Goal: Information Seeking & Learning: Learn about a topic

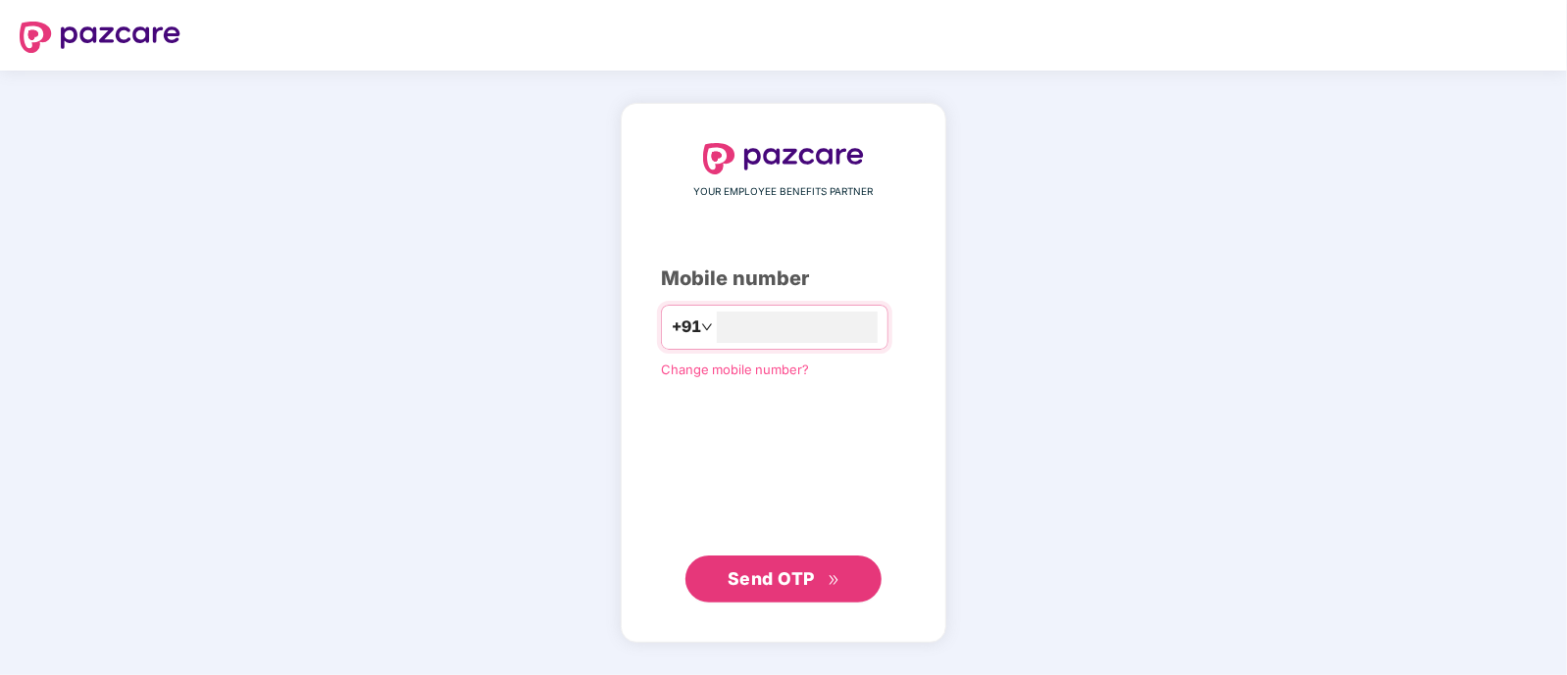
type input "**********"
click at [833, 586] on span "Send OTP" at bounding box center [783, 578] width 113 height 27
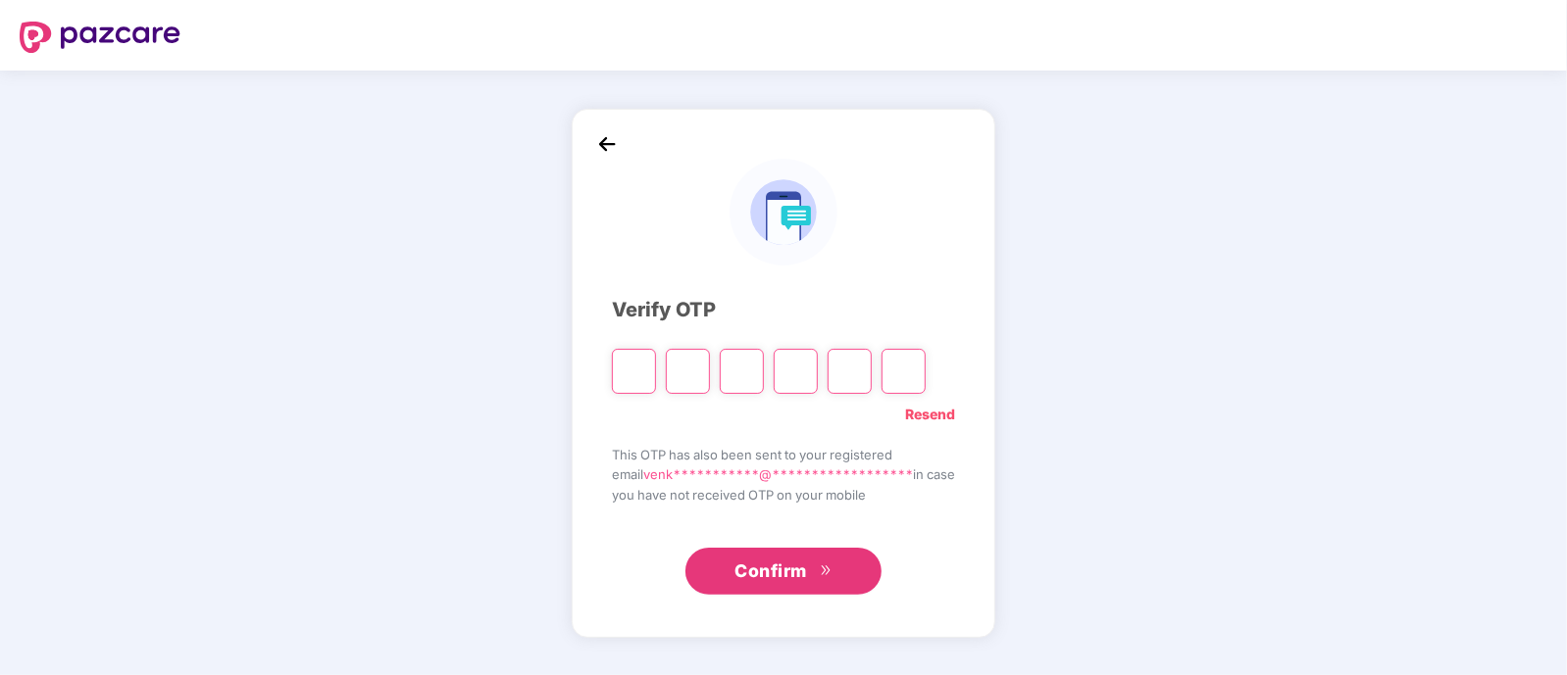
type input "*"
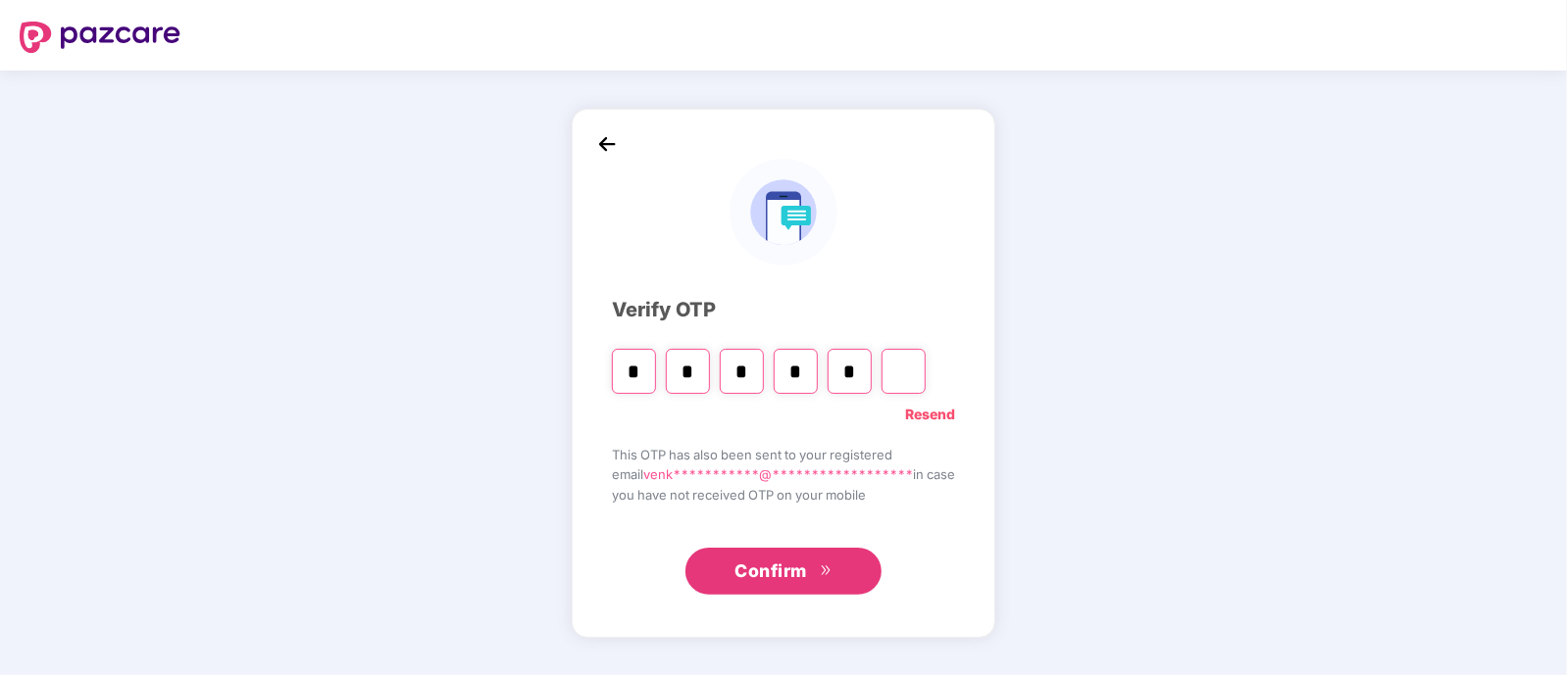
type input "*"
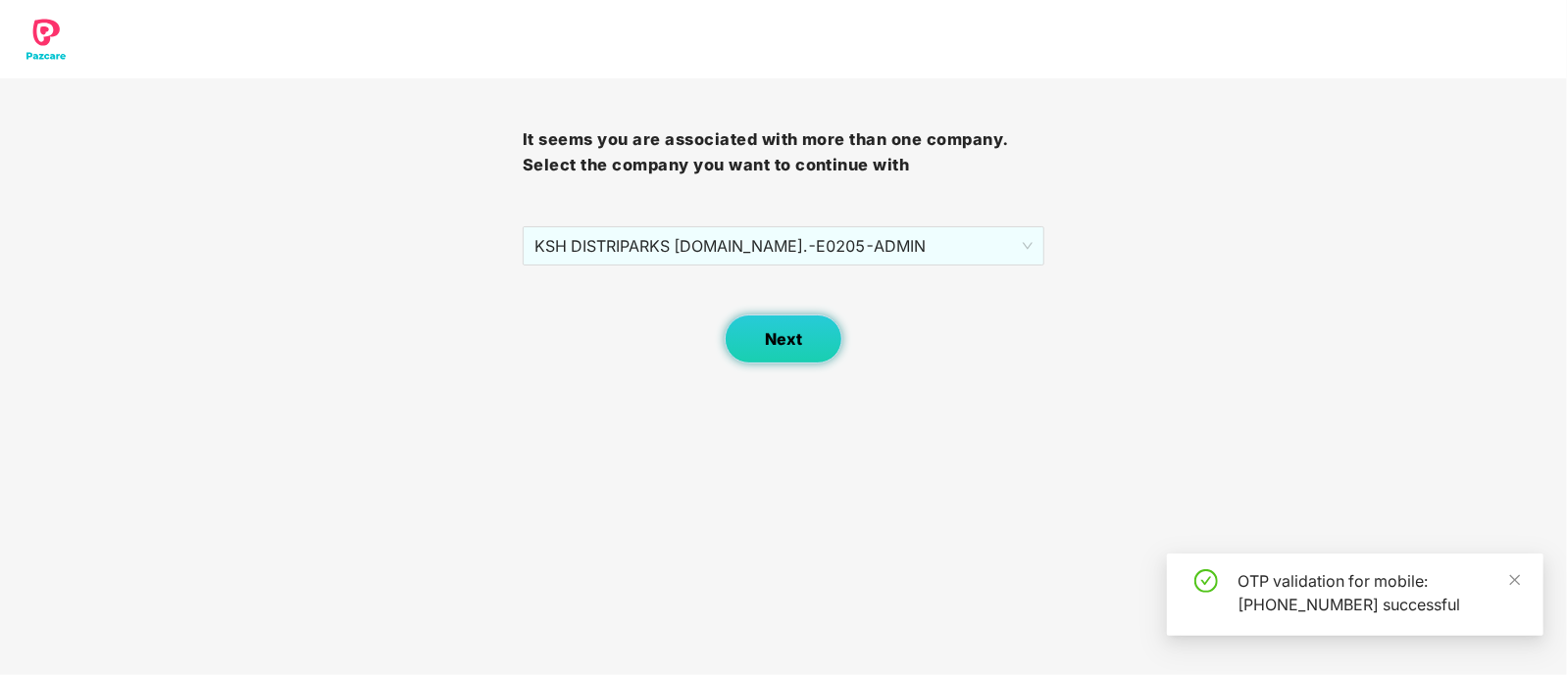
click at [800, 359] on button "Next" at bounding box center [784, 339] width 118 height 49
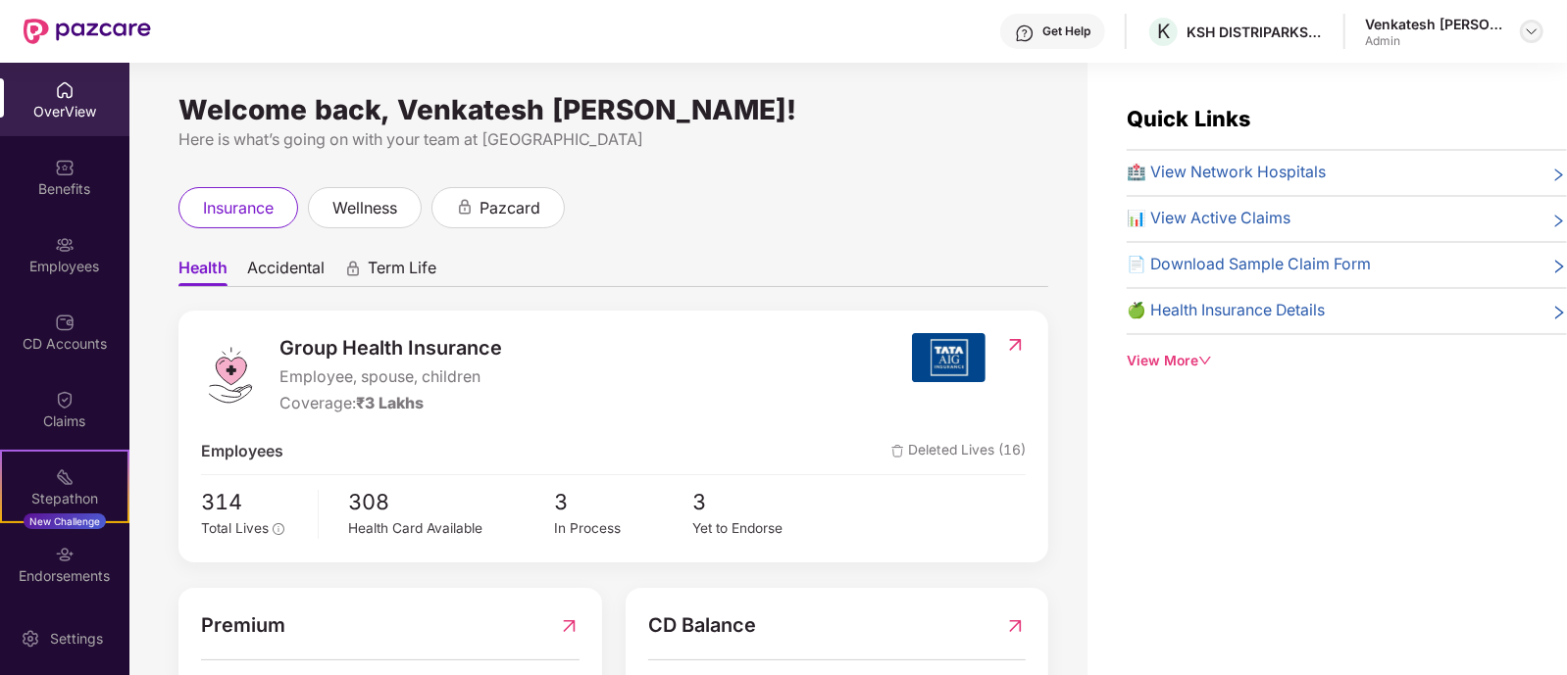
click at [1532, 29] on img at bounding box center [1532, 32] width 16 height 16
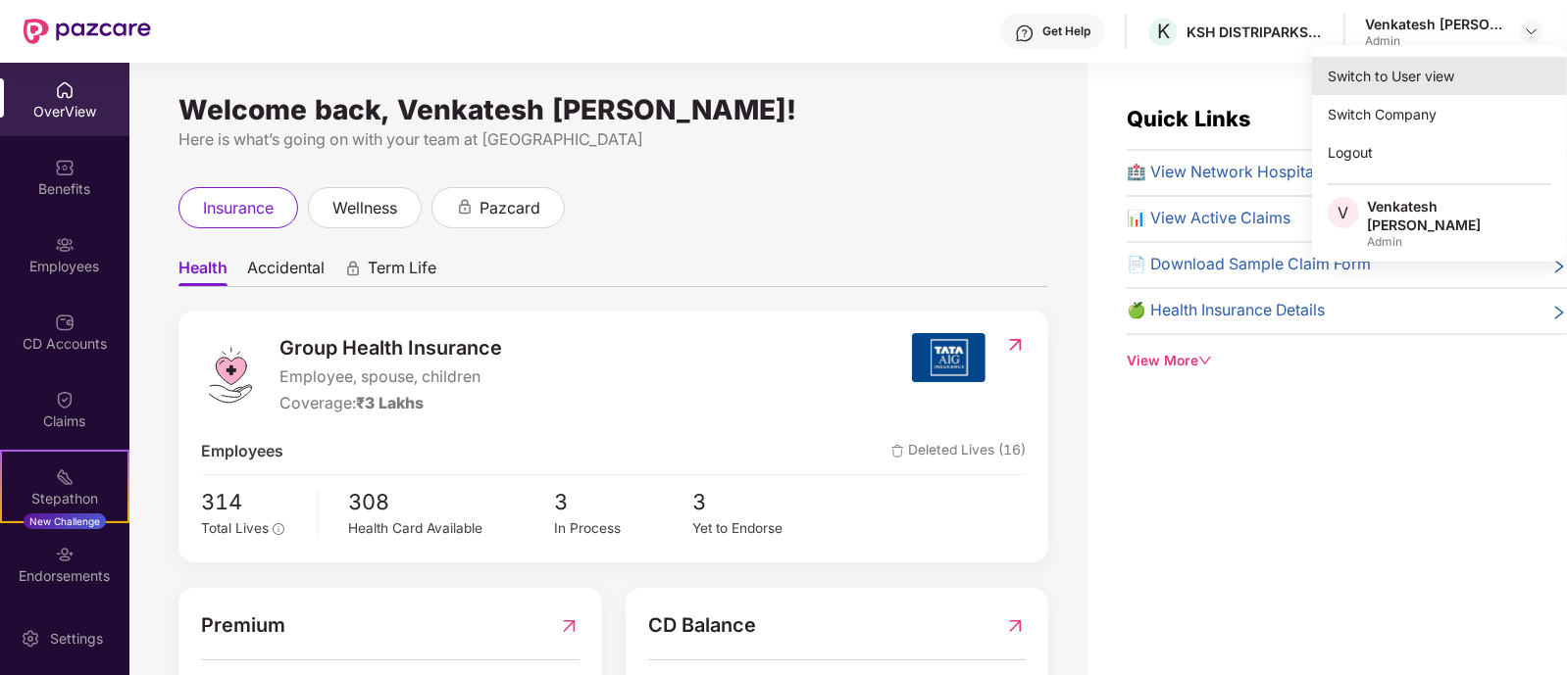
click at [1411, 79] on div "Switch to User view" at bounding box center [1439, 76] width 255 height 38
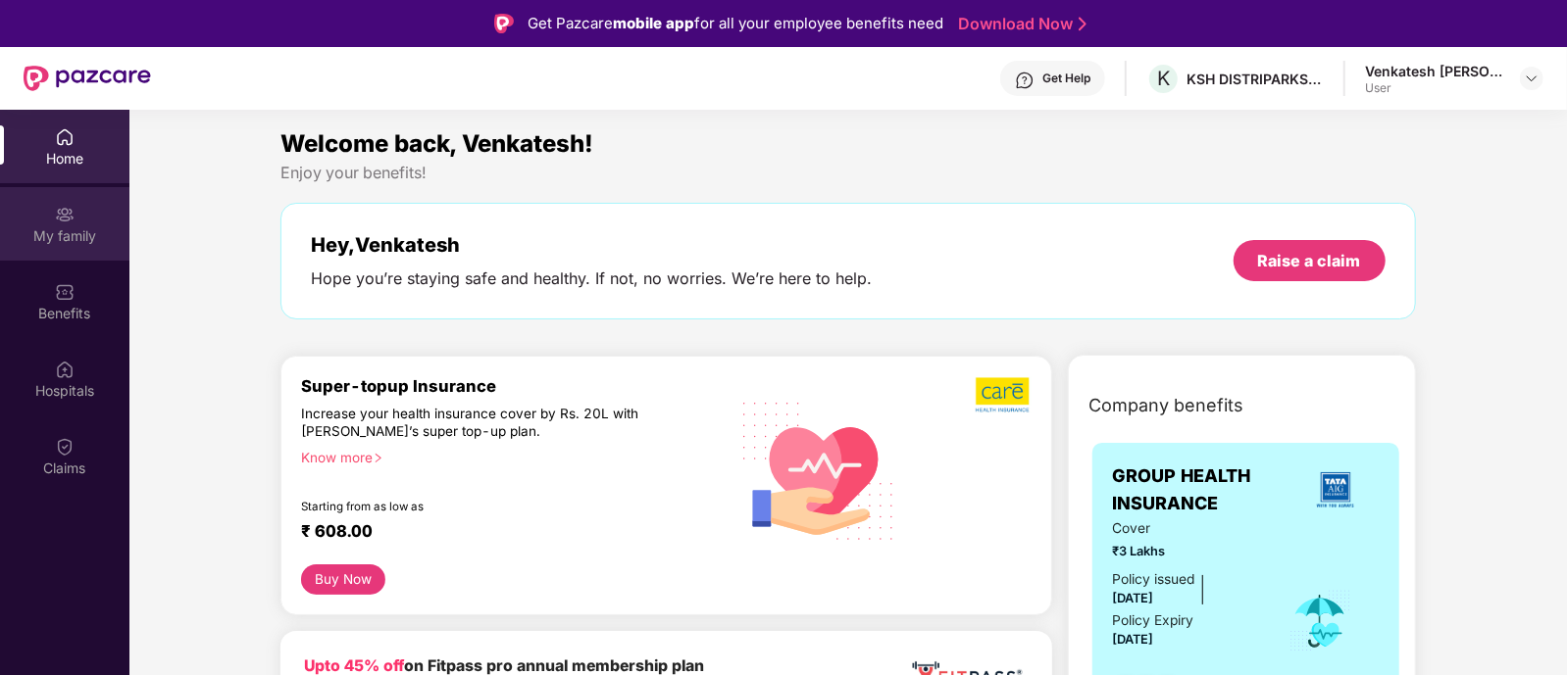
click at [75, 252] on div "My family" at bounding box center [64, 224] width 129 height 74
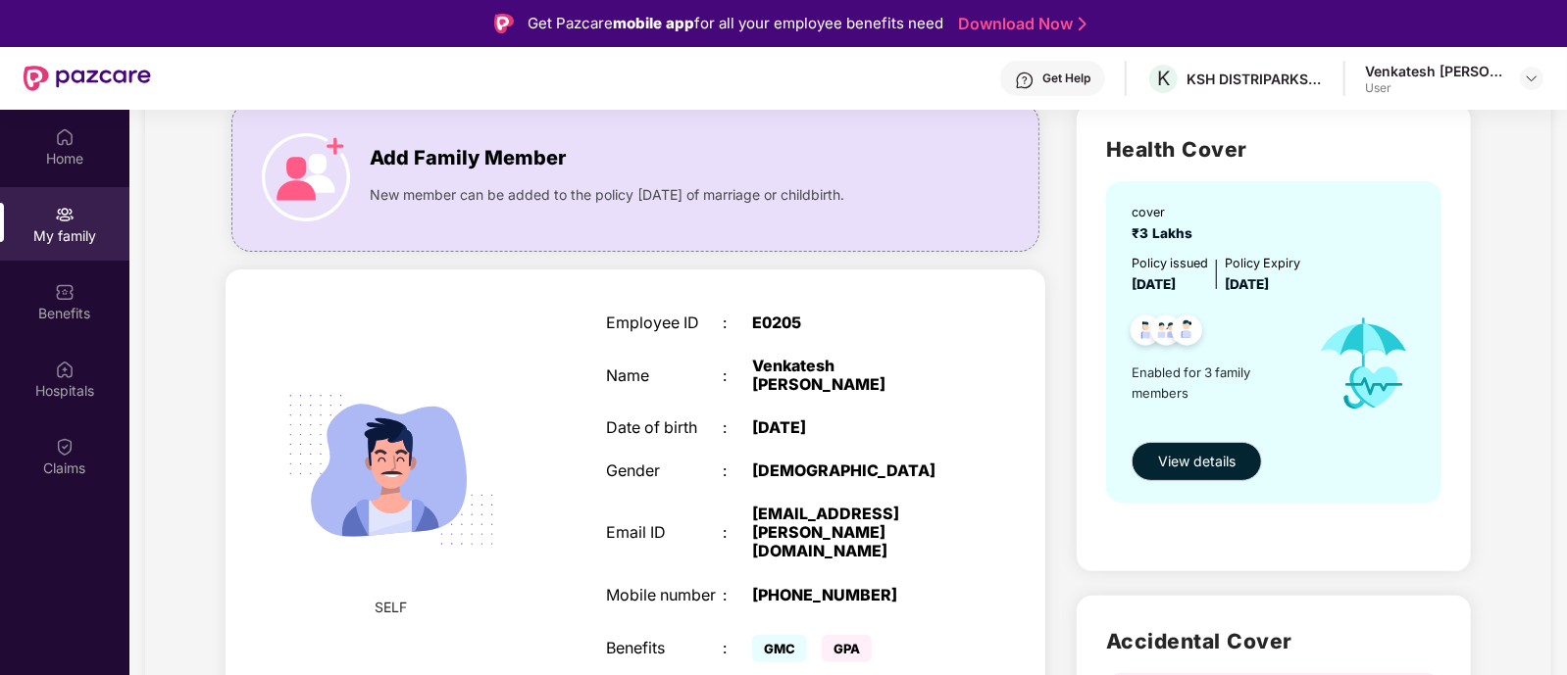
scroll to position [147, 0]
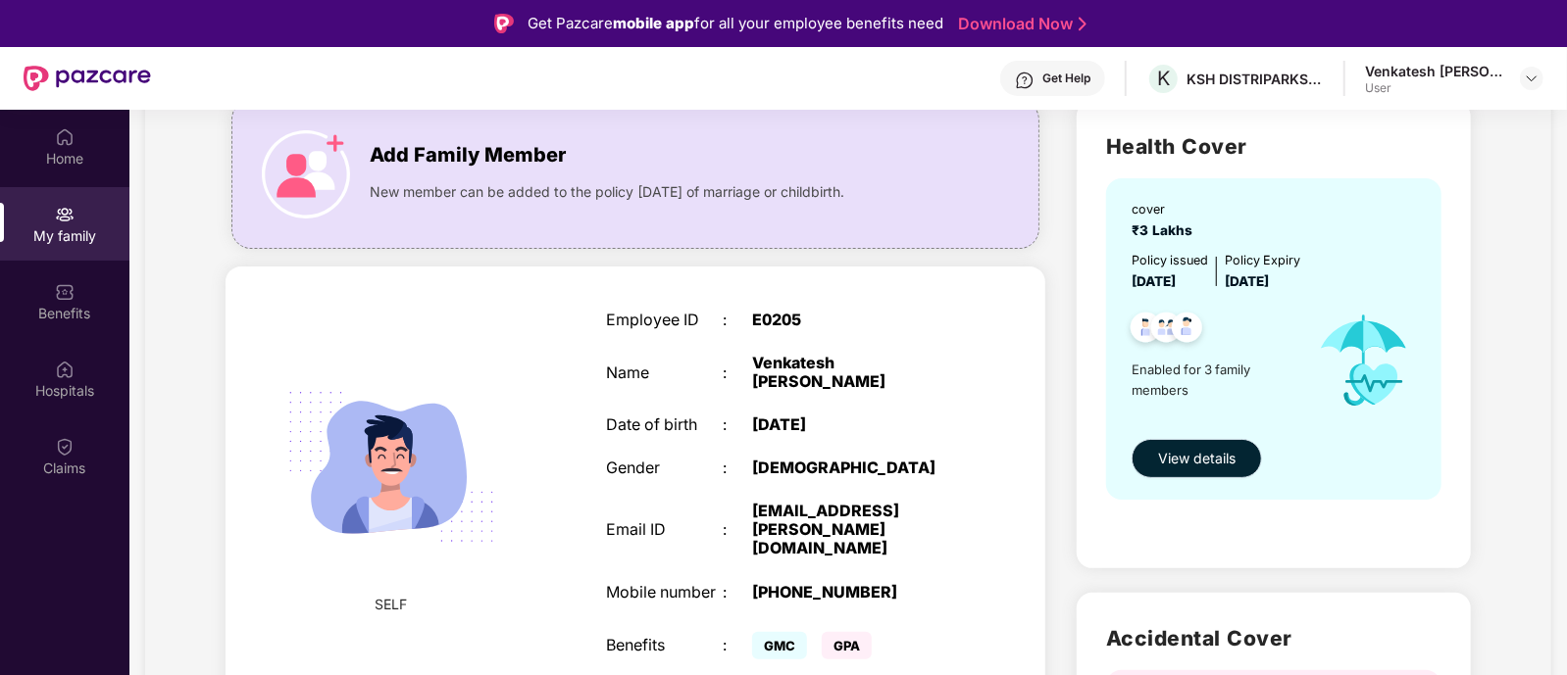
click at [1188, 447] on button "View details" at bounding box center [1196, 458] width 130 height 39
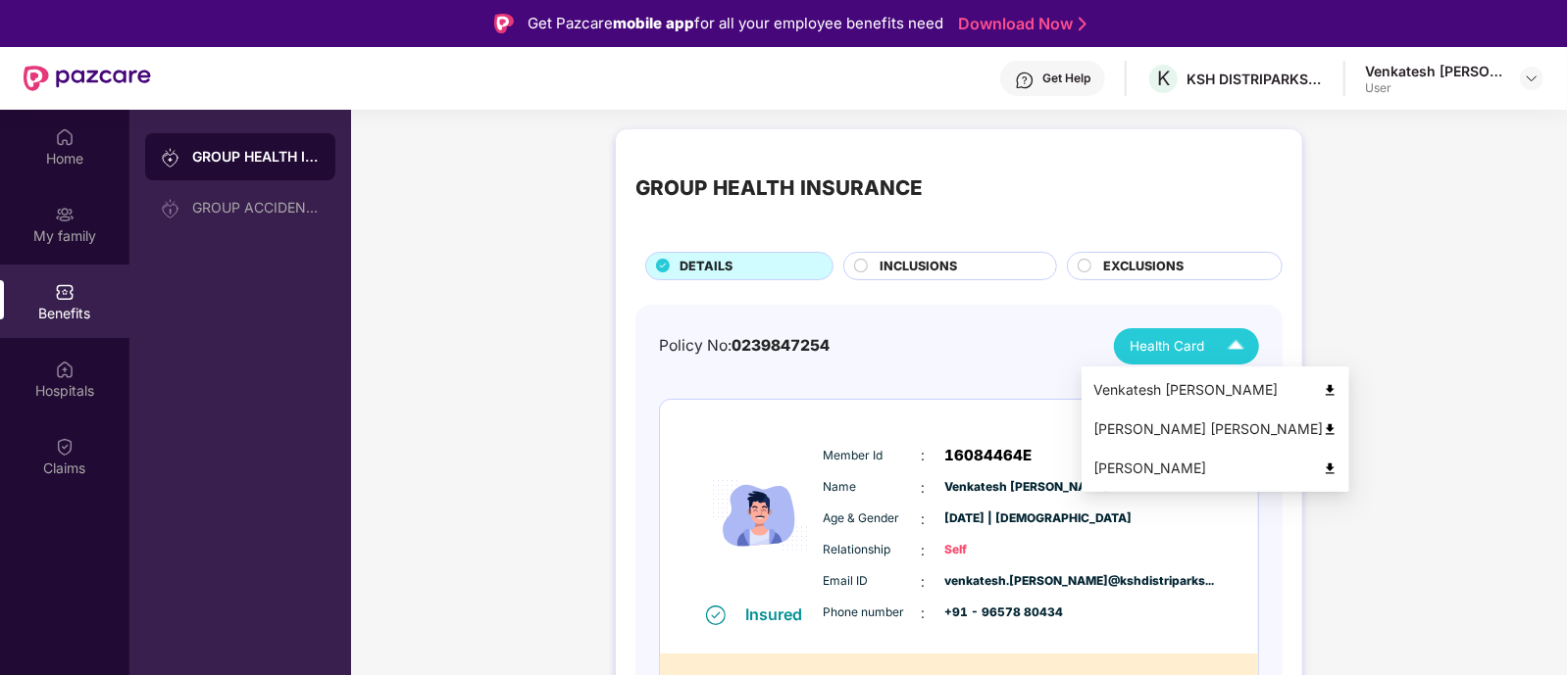
click at [1225, 335] on img at bounding box center [1236, 346] width 34 height 34
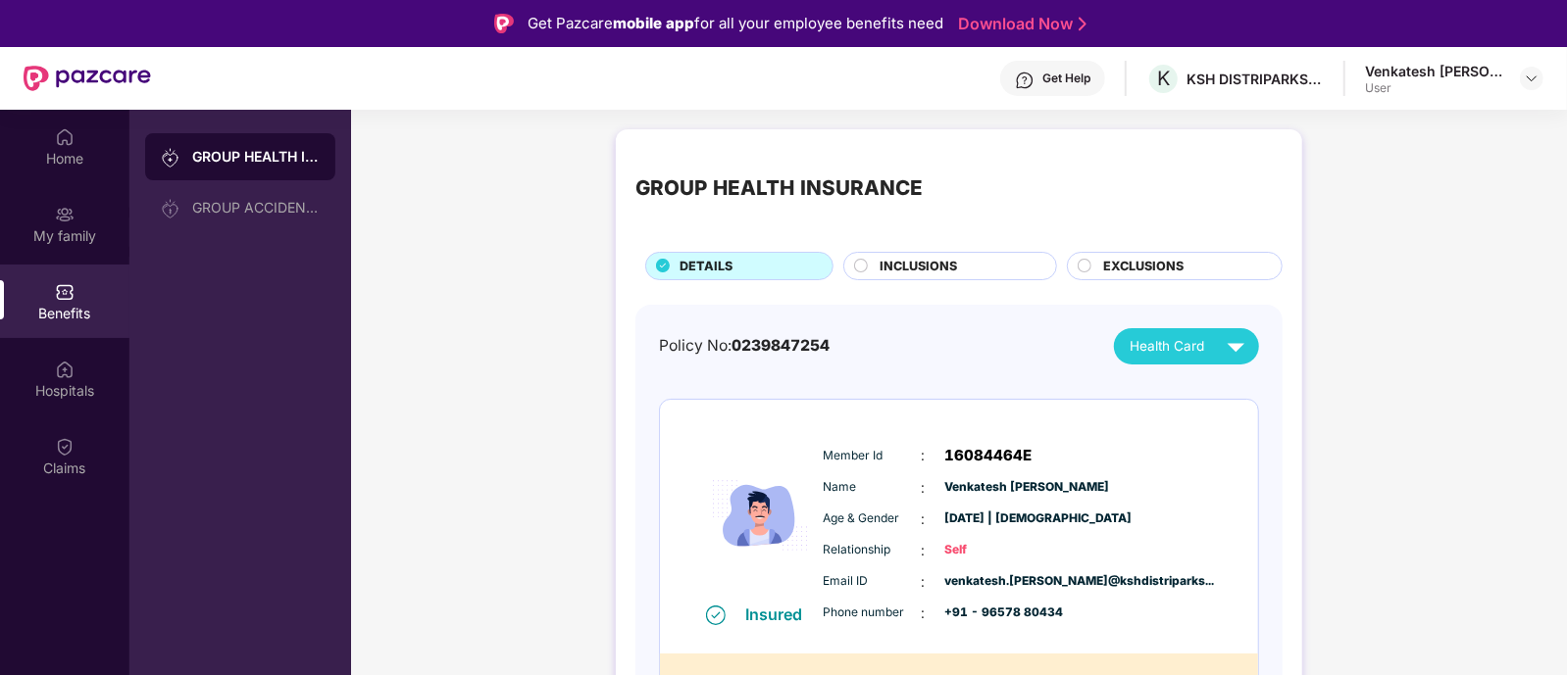
click at [906, 267] on span "INCLUSIONS" at bounding box center [918, 267] width 77 height 20
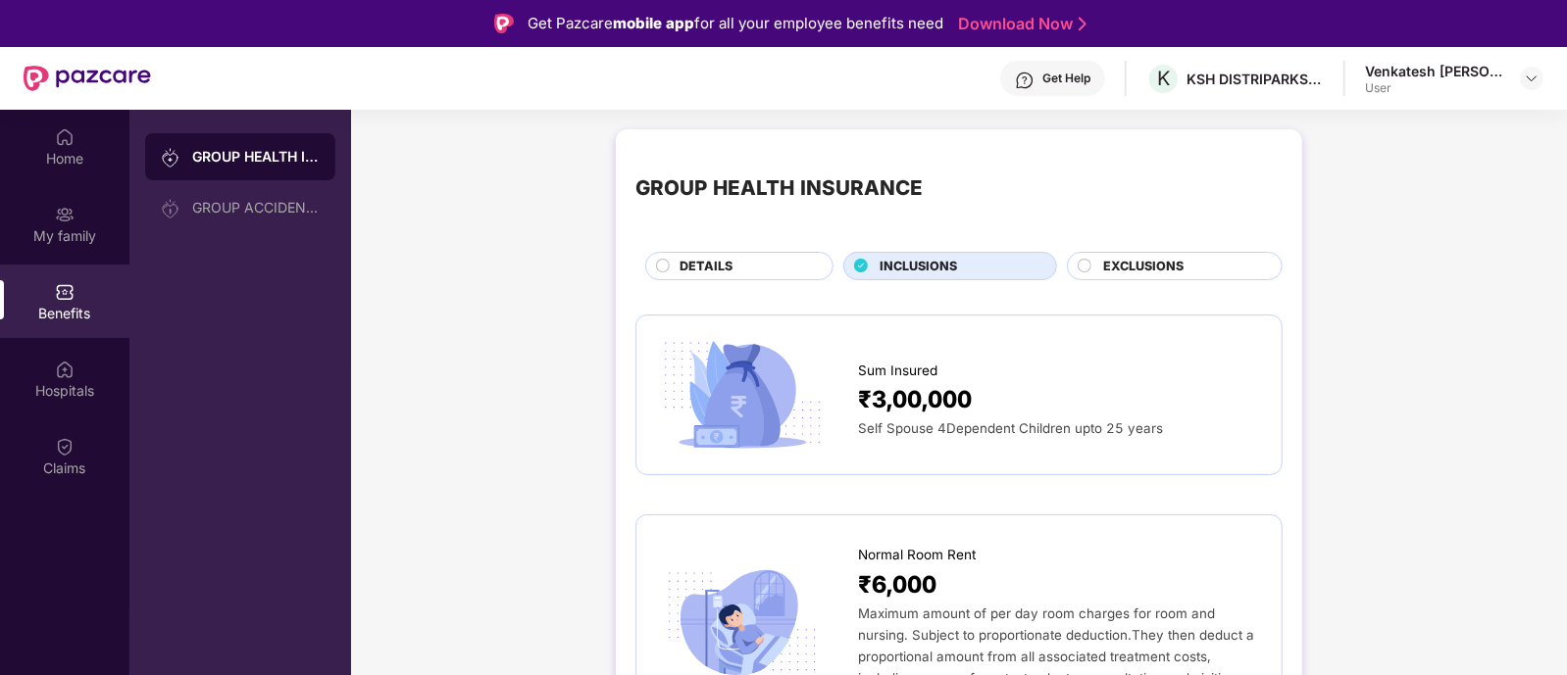
click at [1132, 258] on span "EXCLUSIONS" at bounding box center [1143, 267] width 80 height 20
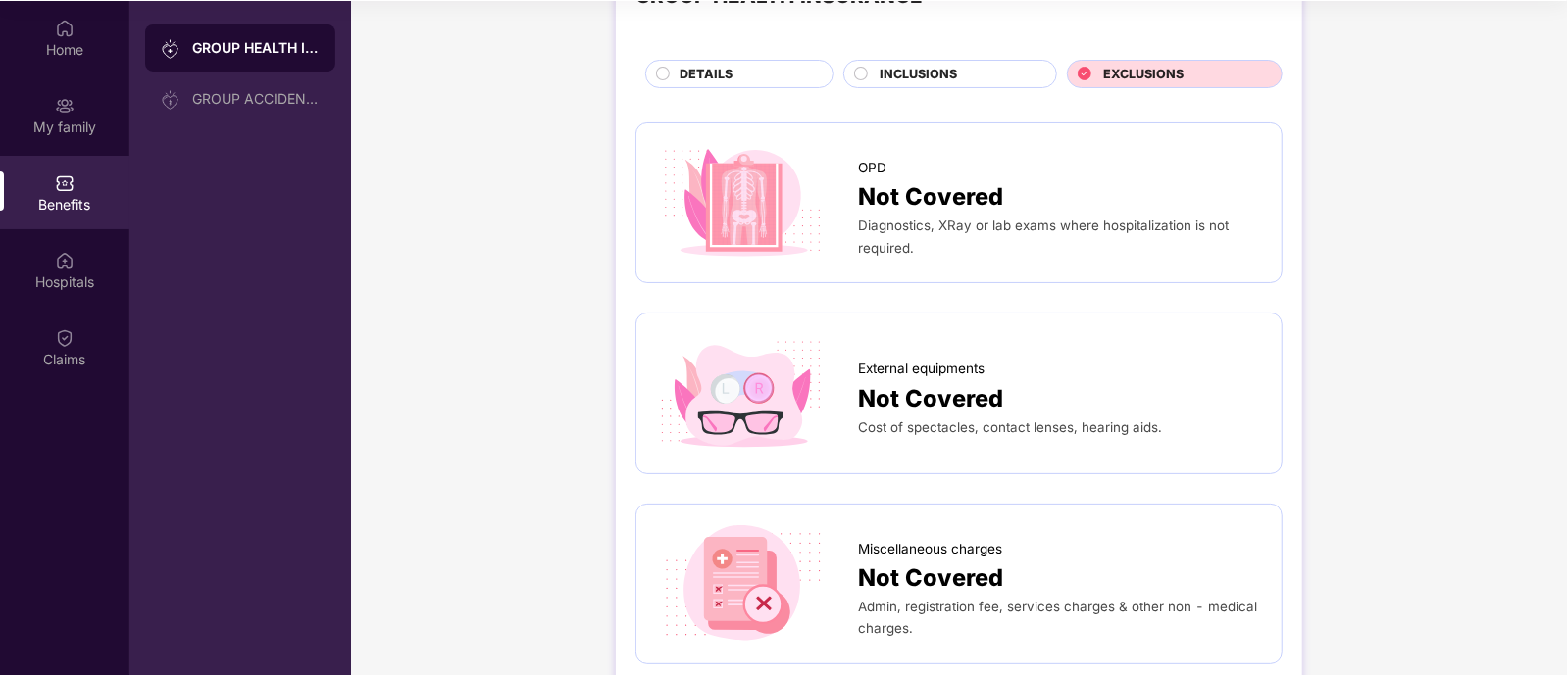
scroll to position [82, 0]
click at [300, 112] on div "GROUP ACCIDENTAL INSURANCE" at bounding box center [240, 98] width 190 height 47
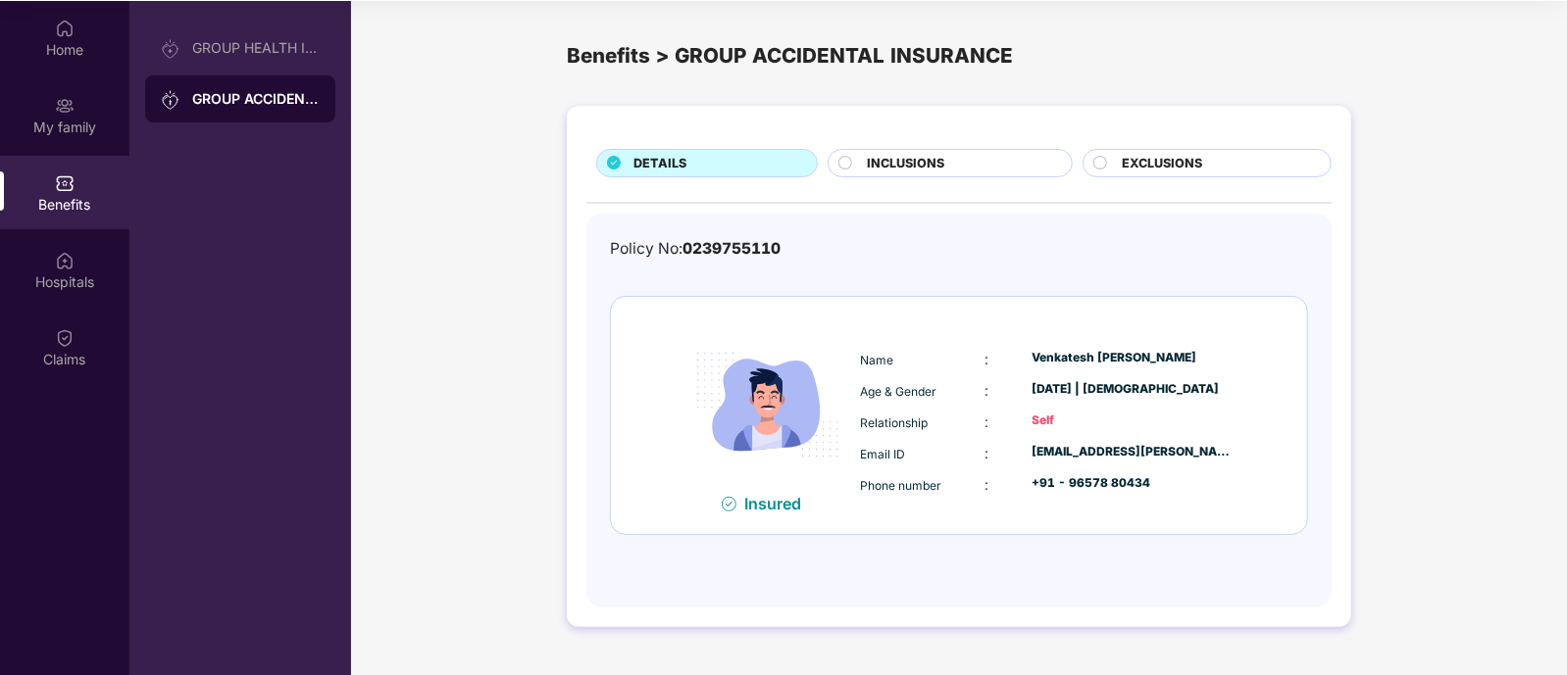
click at [952, 164] on div "INCLUSIONS" at bounding box center [960, 165] width 206 height 23
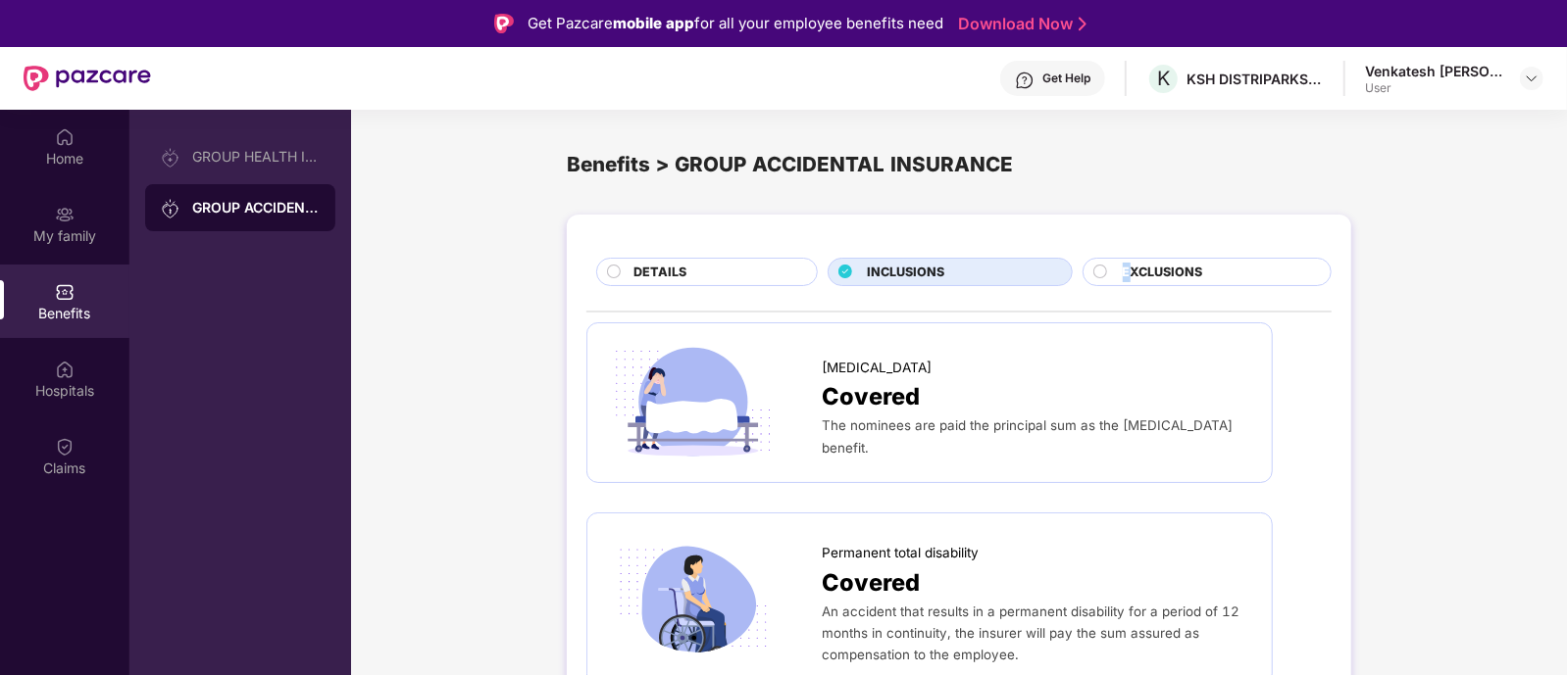
drag, startPoint x: 1140, startPoint y: 257, endPoint x: 1127, endPoint y: 272, distance: 19.5
click at [1127, 272] on span "EXCLUSIONS" at bounding box center [1163, 273] width 80 height 20
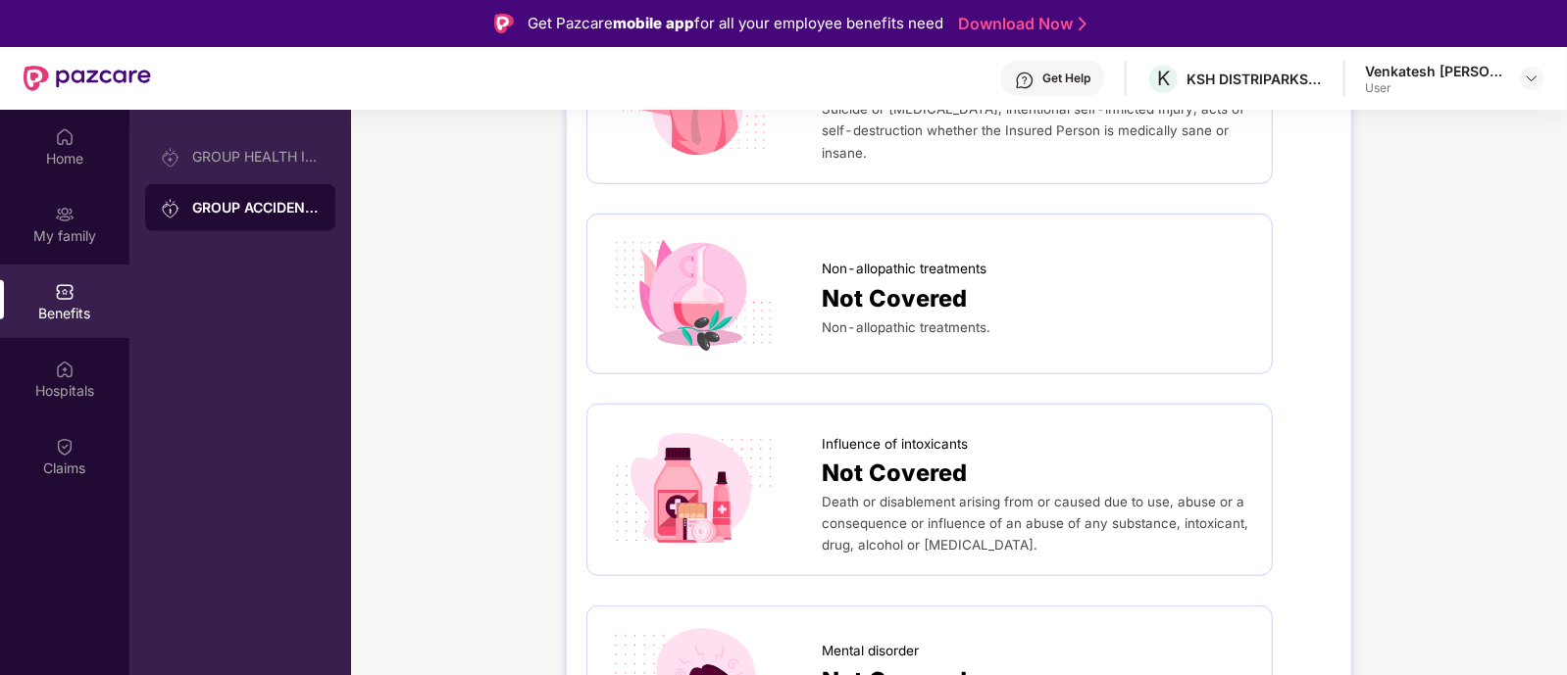
scroll to position [930, 0]
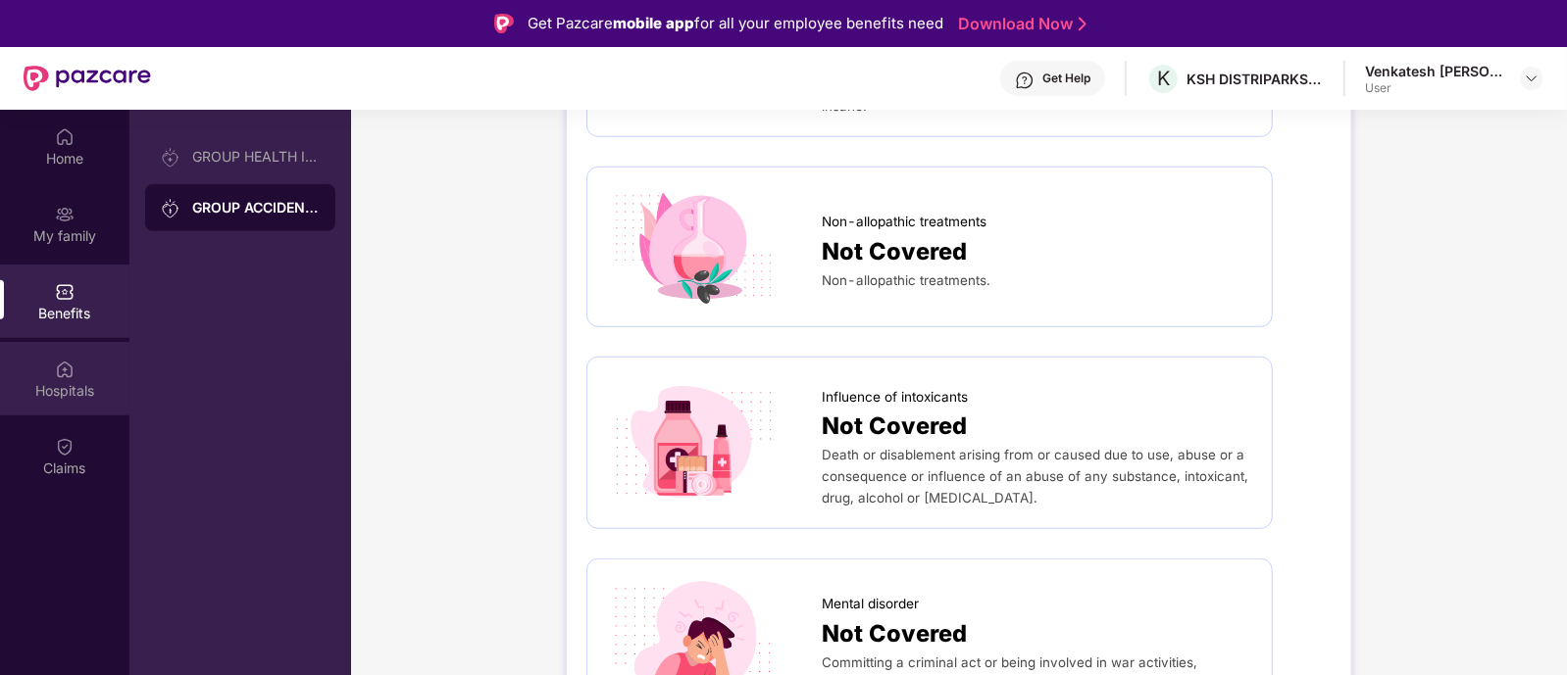
click at [65, 367] on img at bounding box center [65, 370] width 20 height 20
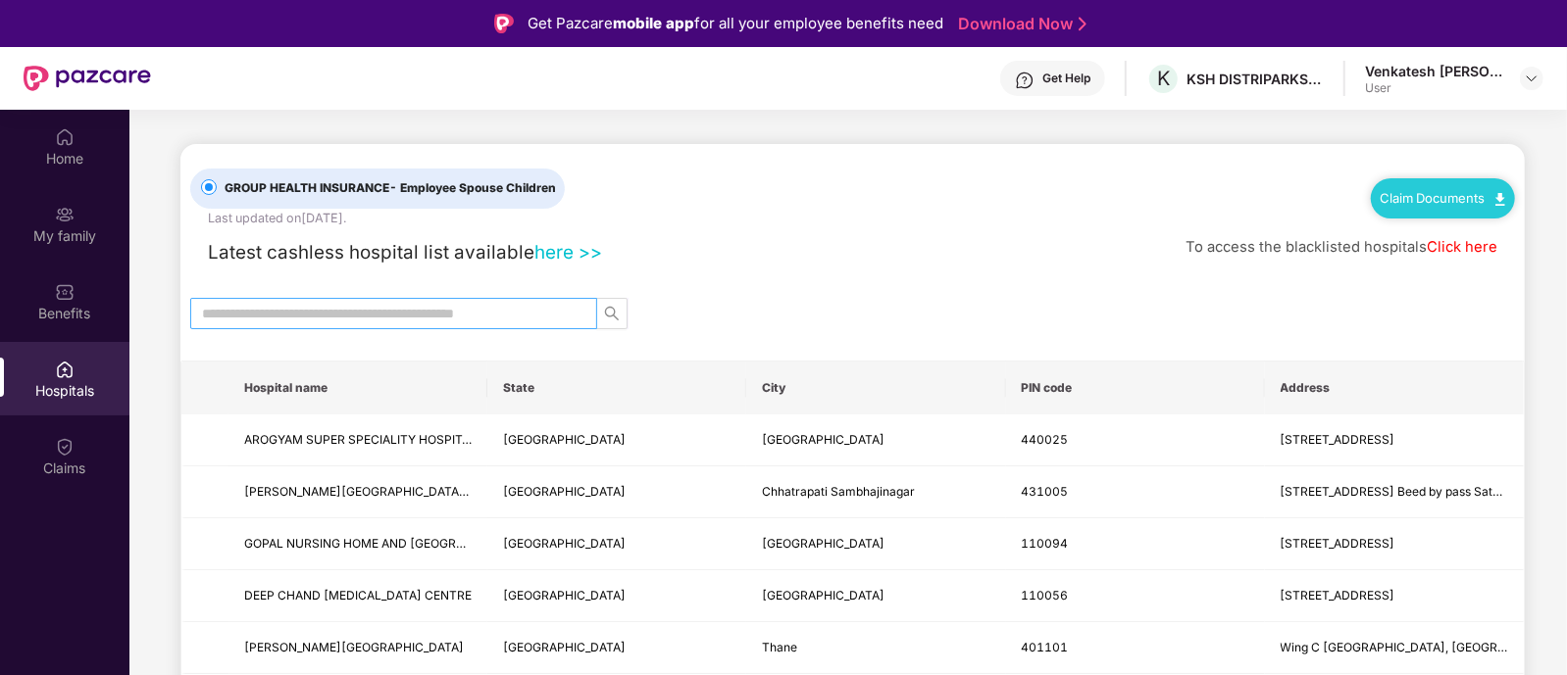
click at [327, 320] on input "text" at bounding box center [386, 314] width 368 height 22
type input "******"
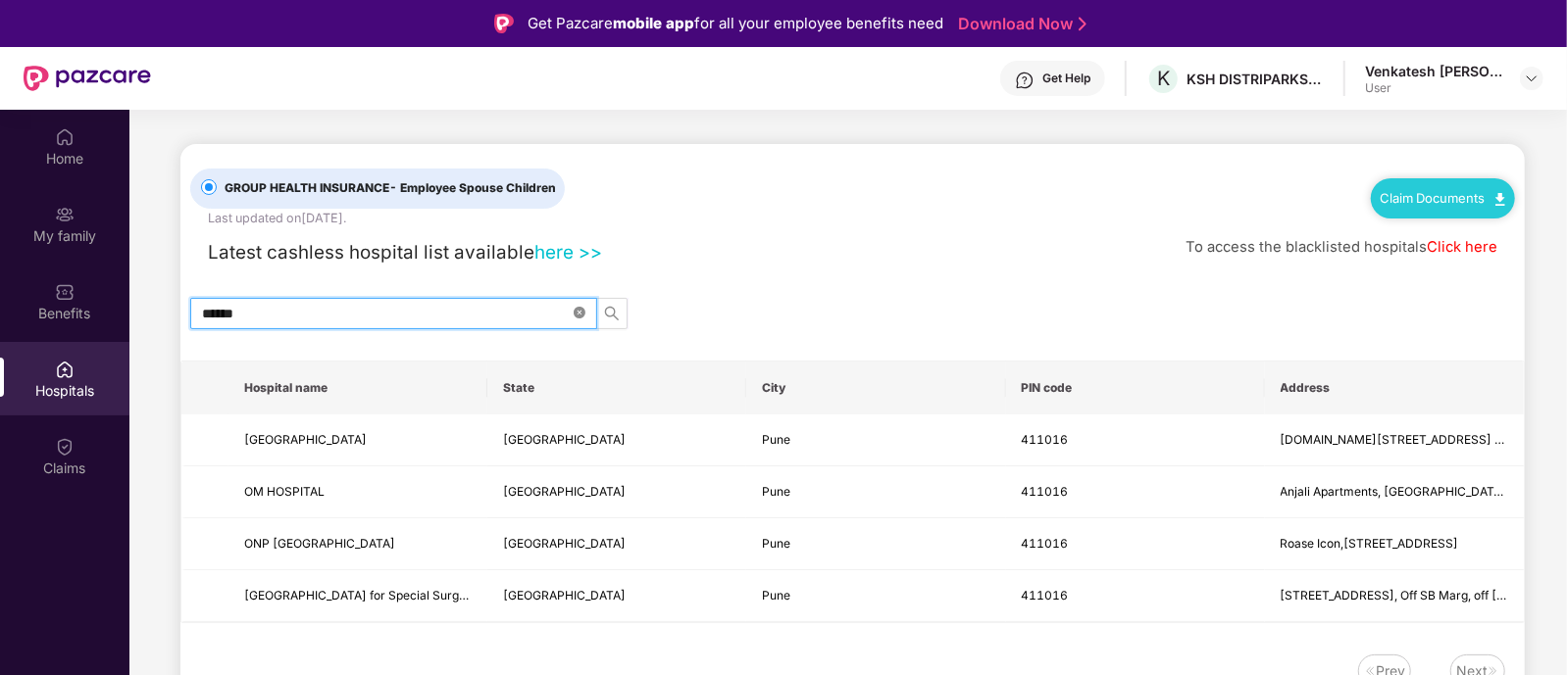
click at [579, 318] on icon "close-circle" at bounding box center [580, 313] width 12 height 12
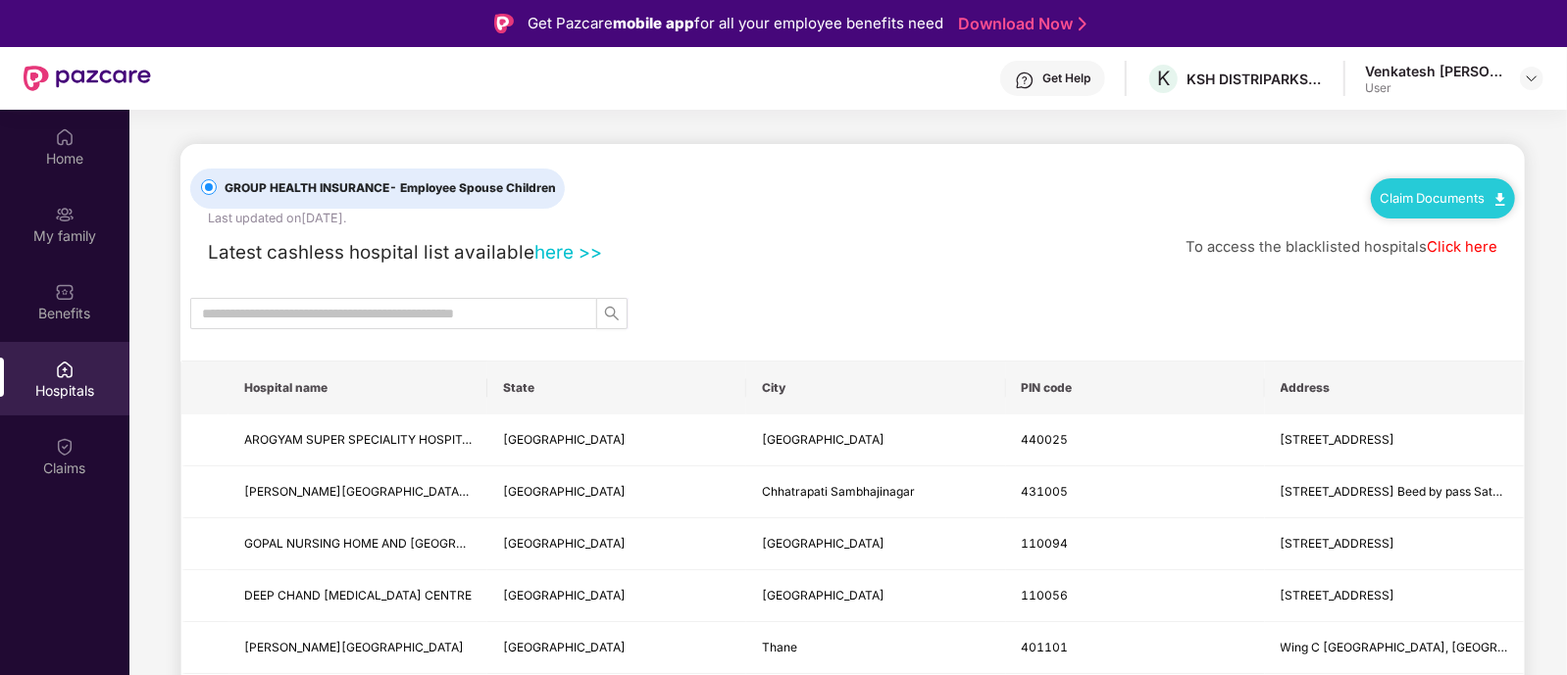
click at [1478, 249] on link "Click here" at bounding box center [1461, 247] width 71 height 18
click at [54, 451] on div "Claims" at bounding box center [64, 457] width 129 height 74
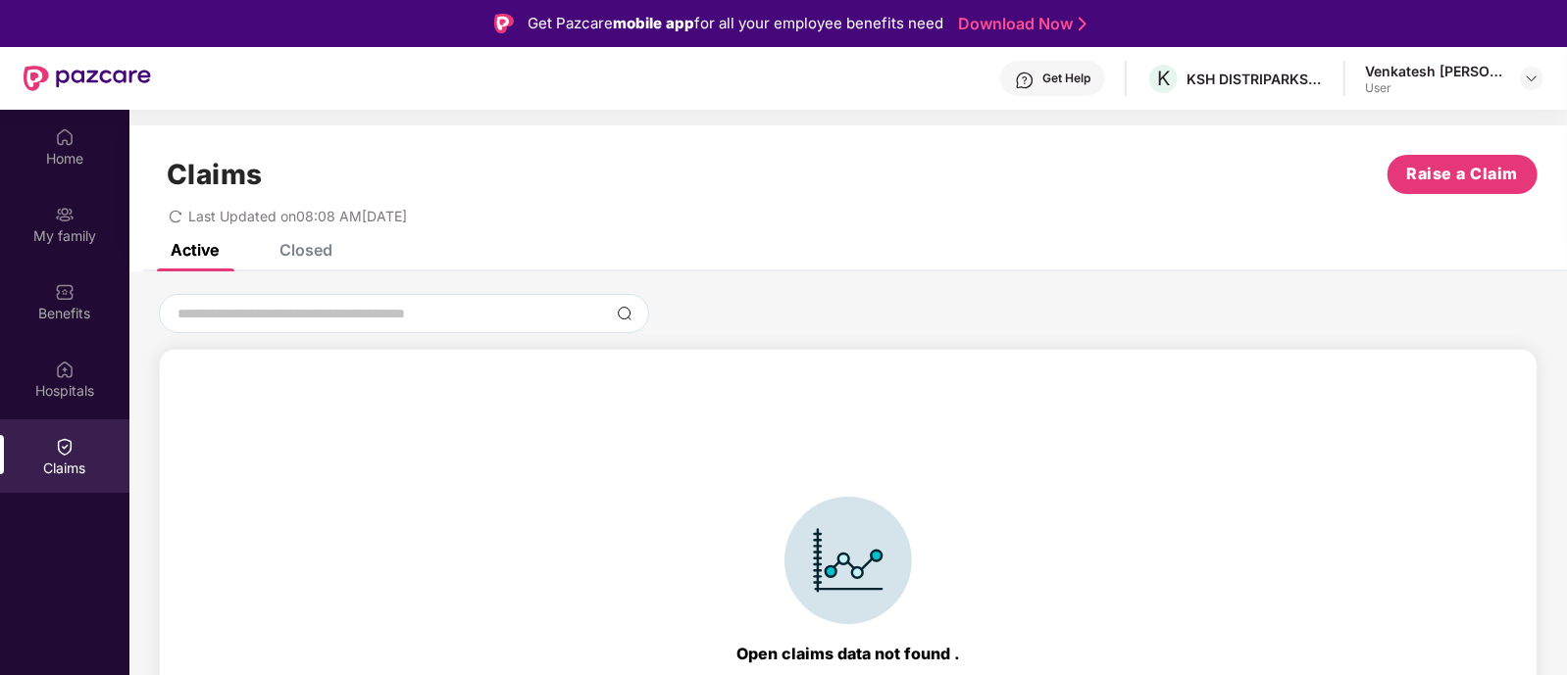
click at [296, 249] on div "Closed" at bounding box center [305, 250] width 53 height 20
